Goal: Complete application form

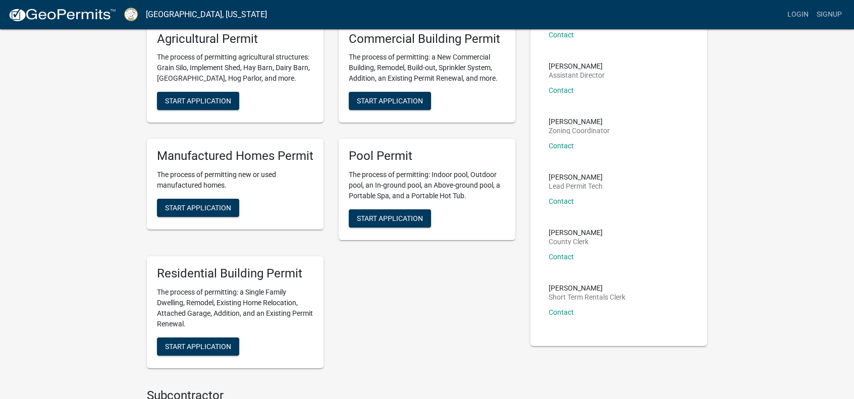
scroll to position [109, 0]
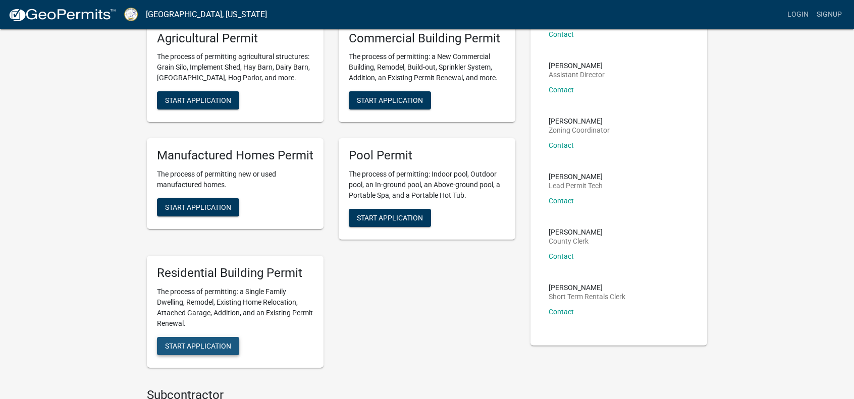
click at [221, 346] on span "Start Application" at bounding box center [198, 346] width 66 height 8
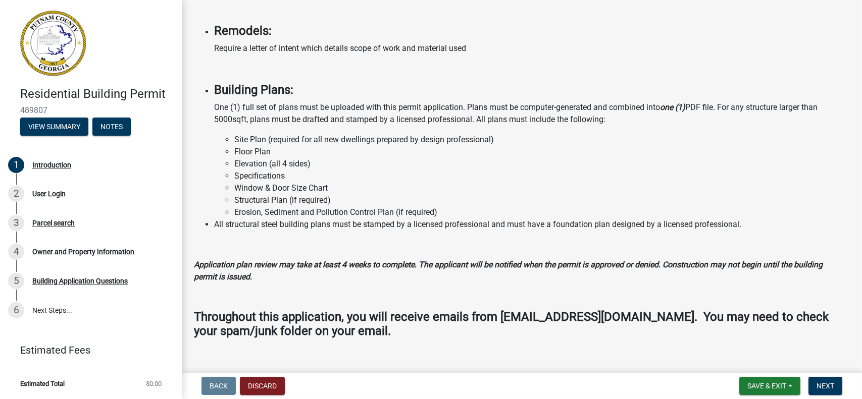
scroll to position [799, 0]
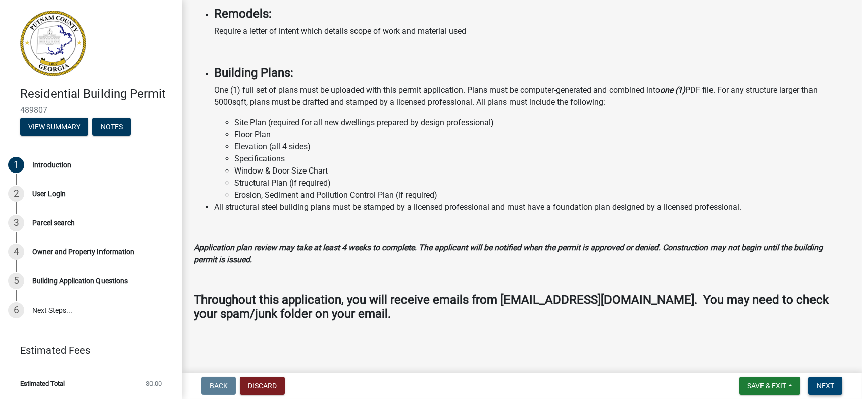
click at [821, 385] on span "Next" at bounding box center [825, 386] width 18 height 8
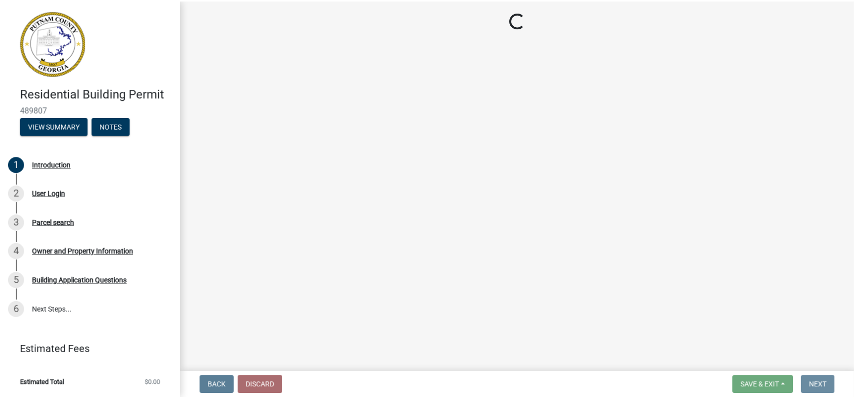
scroll to position [0, 0]
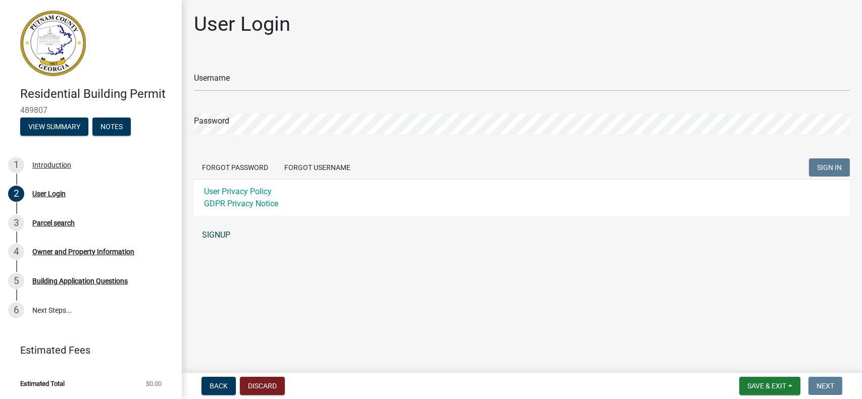
click at [218, 234] on link "SIGNUP" at bounding box center [522, 235] width 656 height 20
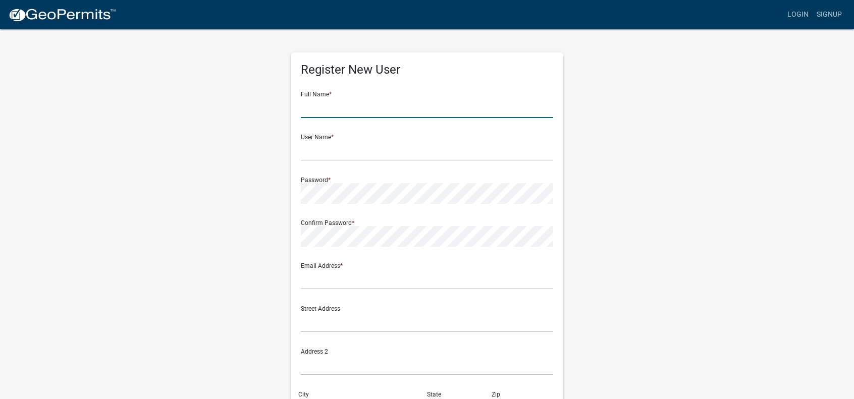
click at [346, 109] on input "text" at bounding box center [427, 107] width 252 height 21
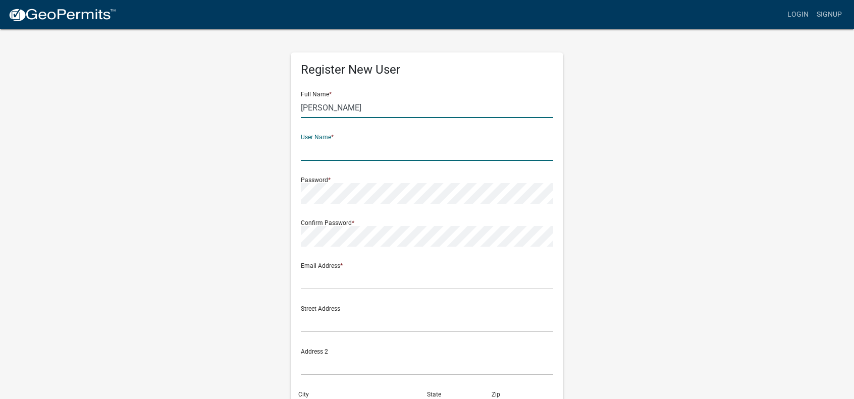
click at [346, 109] on input "[PERSON_NAME]" at bounding box center [427, 107] width 252 height 21
type input "[PERSON_NAME]"
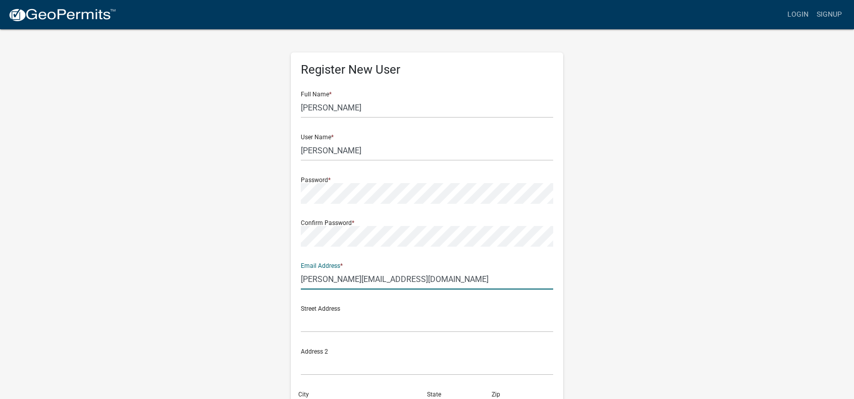
type input "[PERSON_NAME][EMAIL_ADDRESS][DOMAIN_NAME]"
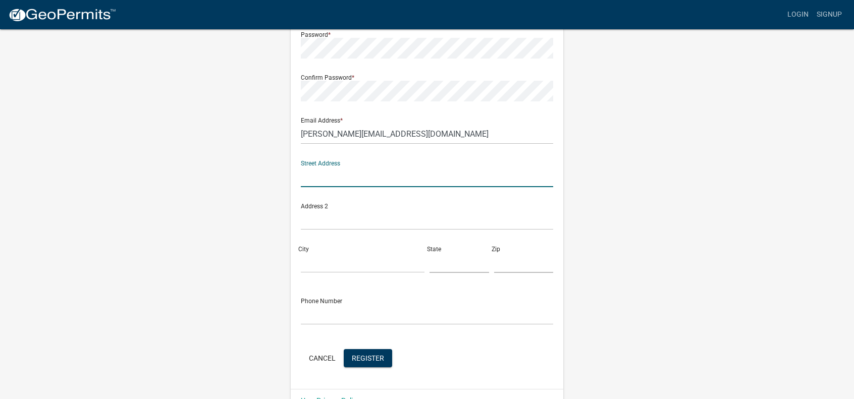
scroll to position [169, 0]
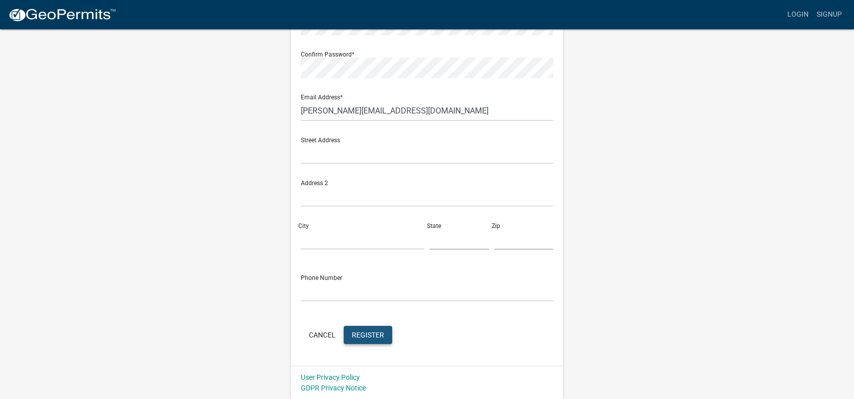
click at [365, 329] on button "Register" at bounding box center [368, 335] width 48 height 18
click at [331, 158] on input "text" at bounding box center [427, 154] width 252 height 21
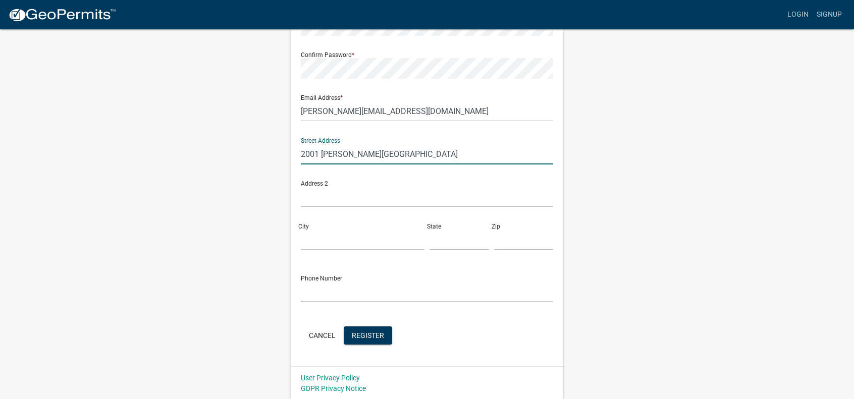
type input "2001 [PERSON_NAME][GEOGRAPHIC_DATA]"
click at [326, 242] on input "Green" at bounding box center [363, 240] width 124 height 21
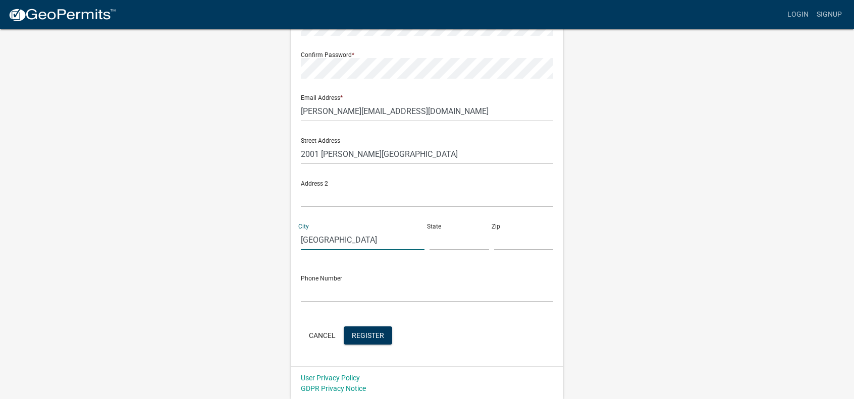
type input "[GEOGRAPHIC_DATA]"
type input "GA"
type input "30642"
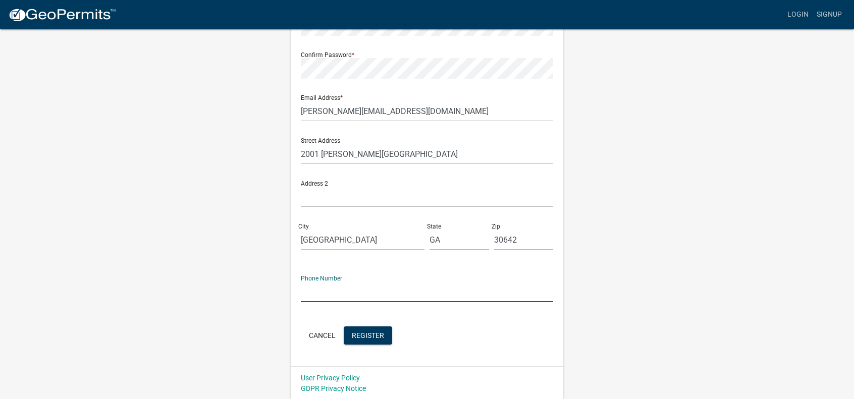
click at [311, 292] on input "text" at bounding box center [427, 292] width 252 height 21
type input "6786897402"
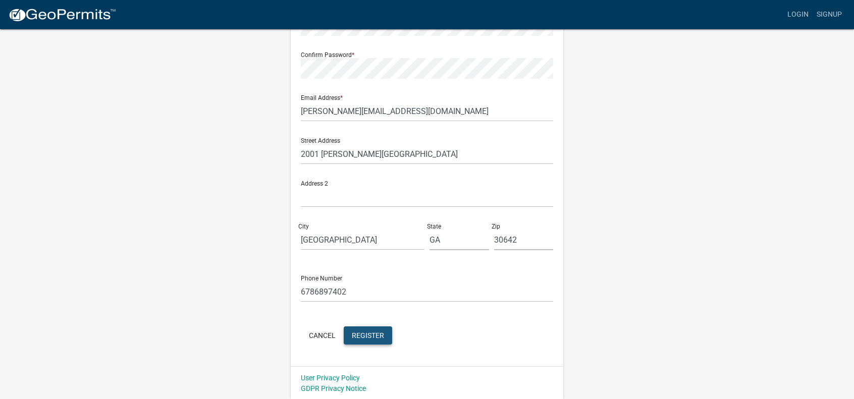
click at [368, 338] on span "Register" at bounding box center [368, 335] width 32 height 8
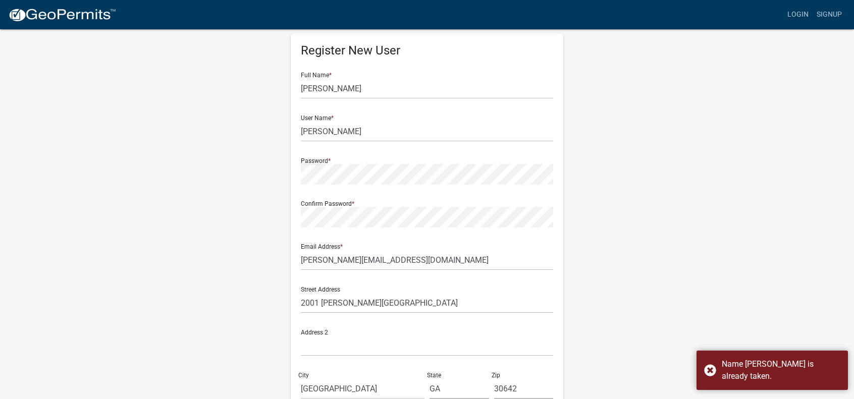
scroll to position [0, 0]
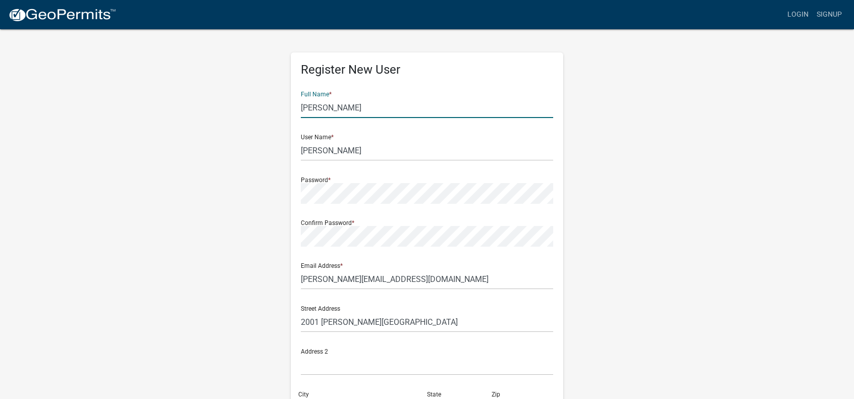
click at [335, 107] on input "[PERSON_NAME]" at bounding box center [427, 107] width 252 height 21
type input "[PERSON_NAME]"
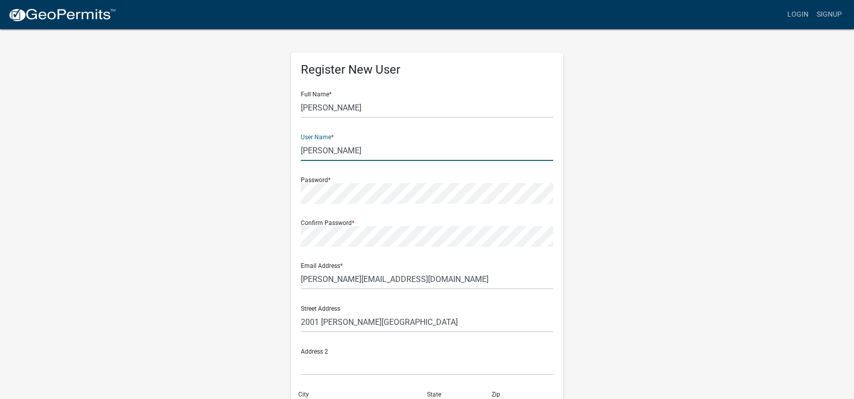
click at [338, 154] on input "[PERSON_NAME]" at bounding box center [427, 150] width 252 height 21
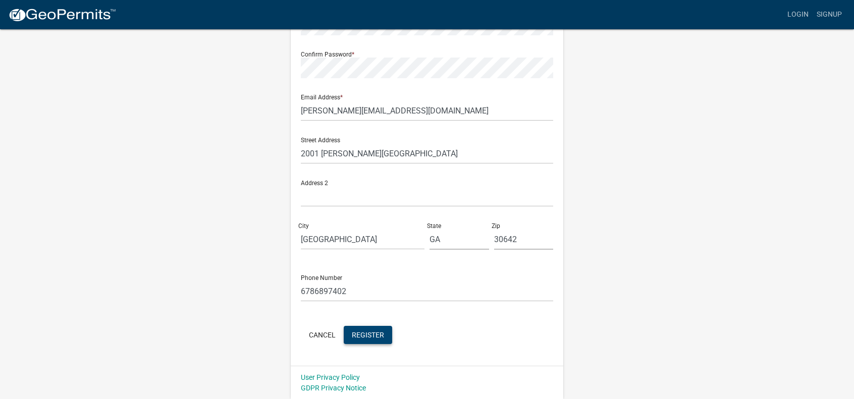
type input "Rcpattonjr"
click at [360, 330] on button "Register" at bounding box center [368, 335] width 48 height 18
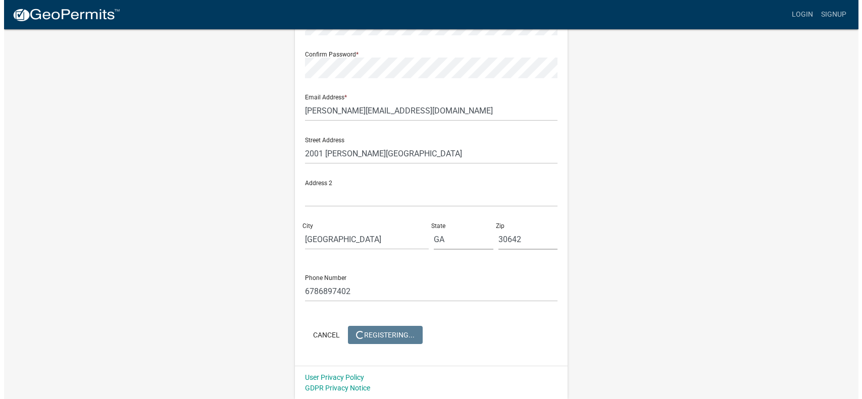
scroll to position [0, 0]
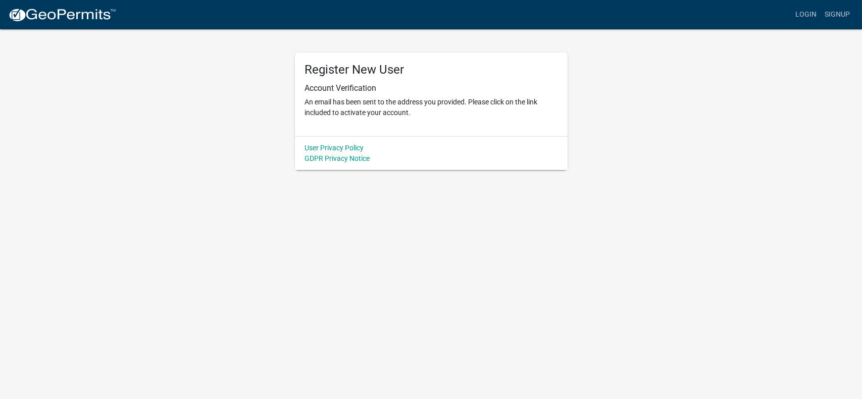
click at [253, 214] on body "Internet Explorer does NOT work with GeoPermits. Get a new browser for more sec…" at bounding box center [431, 199] width 862 height 399
